Goal: Information Seeking & Learning: Learn about a topic

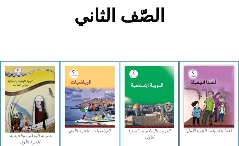
scroll to position [173, 0]
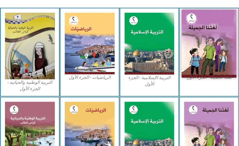
click at [210, 22] on img at bounding box center [209, 43] width 55 height 68
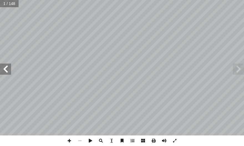
click at [4, 70] on span at bounding box center [5, 69] width 11 height 11
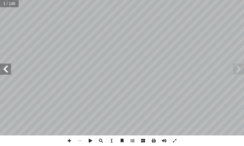
click at [4, 70] on span at bounding box center [5, 69] width 11 height 11
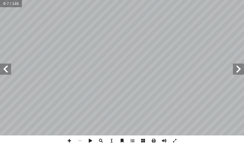
click at [4, 70] on span at bounding box center [5, 69] width 11 height 11
click at [5, 70] on span at bounding box center [5, 69] width 11 height 11
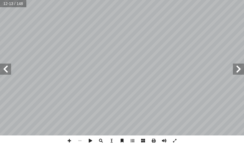
click at [5, 70] on span at bounding box center [5, 69] width 11 height 11
click at [7, 70] on span at bounding box center [5, 69] width 11 height 11
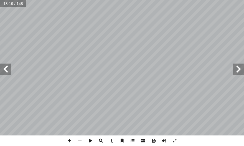
click at [7, 71] on span at bounding box center [5, 69] width 11 height 11
click at [8, 71] on span at bounding box center [5, 69] width 11 height 11
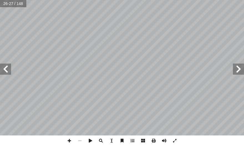
click at [8, 71] on span at bounding box center [5, 69] width 11 height 11
click at [8, 68] on span at bounding box center [5, 69] width 11 height 11
click at [69, 142] on span at bounding box center [69, 140] width 11 height 11
click at [244, 37] on html "الصفحة الرئيسية الصف الأول الصف الثاني الصف الثالث الصف الرابع الصف الخامس الصف…" at bounding box center [122, 18] width 244 height 37
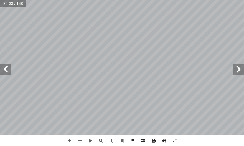
click at [243, 67] on span at bounding box center [238, 69] width 11 height 11
